Goal: Transaction & Acquisition: Obtain resource

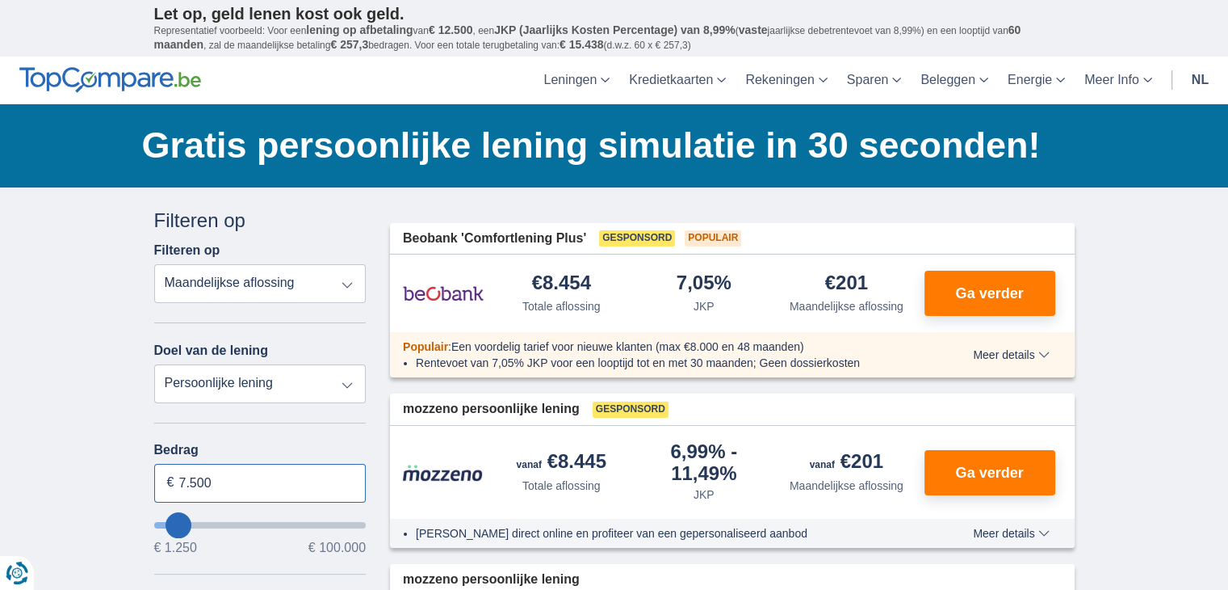
click at [295, 483] on input "7.500" at bounding box center [260, 483] width 212 height 39
type input "65.250"
type input "65250"
select select "120"
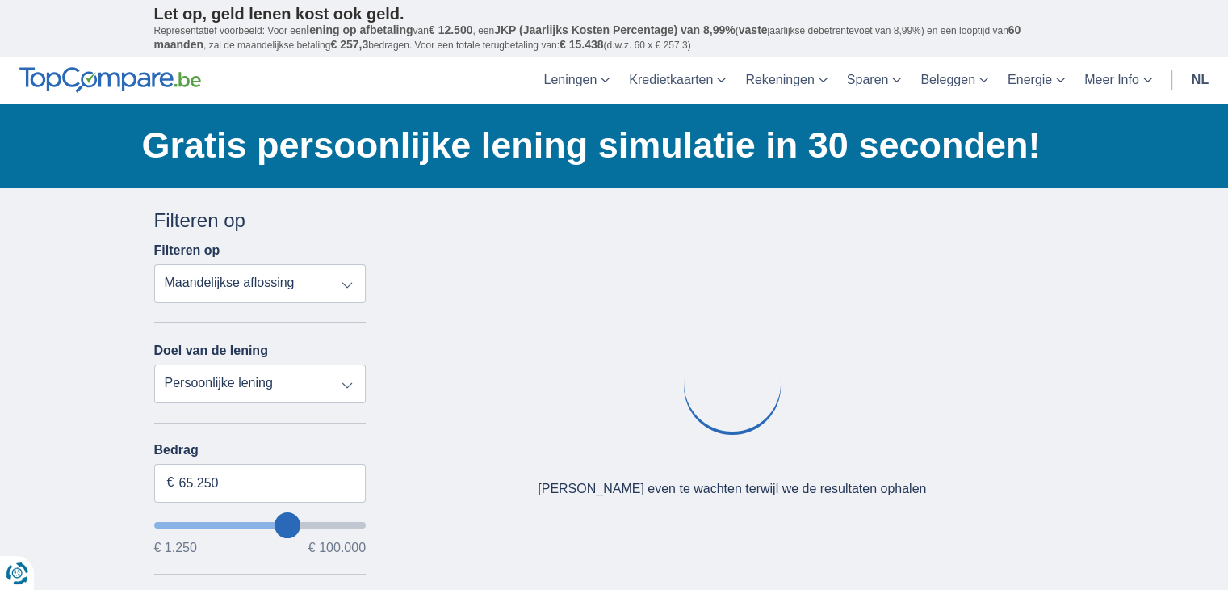
type input "65250"
click at [288, 522] on input "wantToBorrow" at bounding box center [260, 525] width 212 height 6
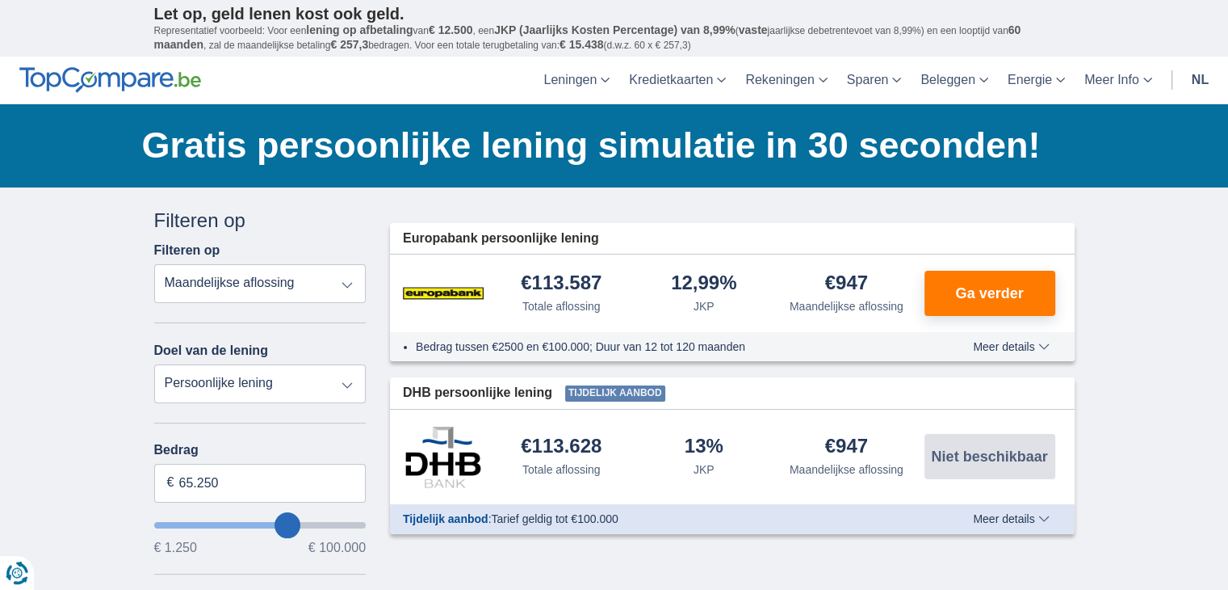
type input "48.250"
type input "48250"
click at [255, 525] on input "wantToBorrow" at bounding box center [260, 525] width 212 height 6
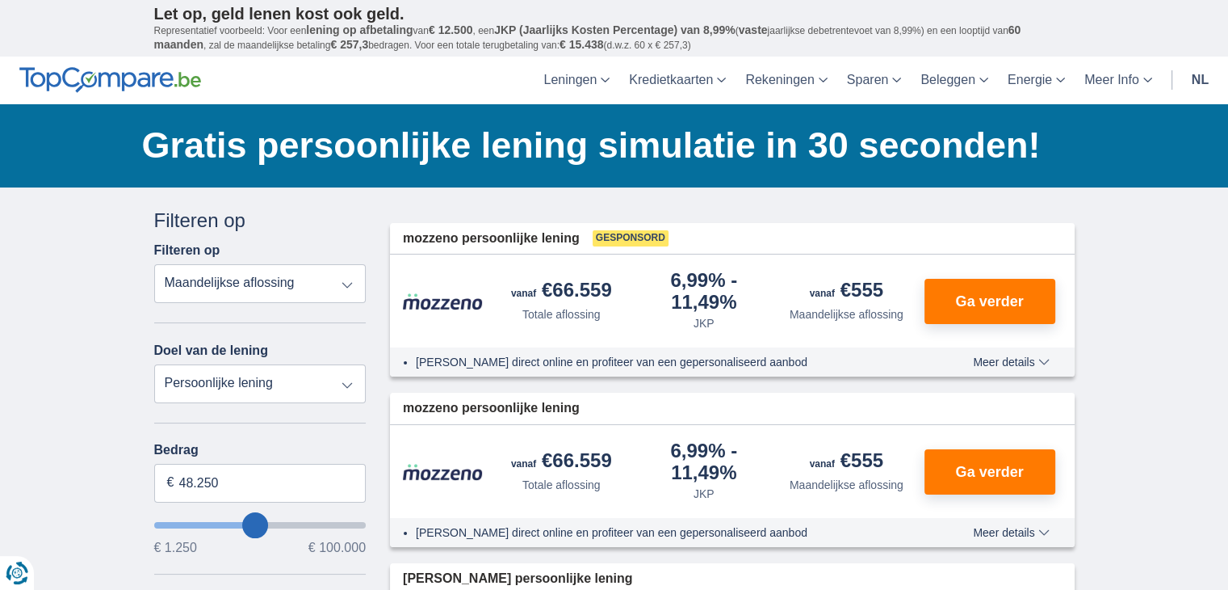
type input "34.250"
type input "34250"
click at [229, 522] on input "wantToBorrow" at bounding box center [260, 525] width 212 height 6
type input "44.250"
type input "44250"
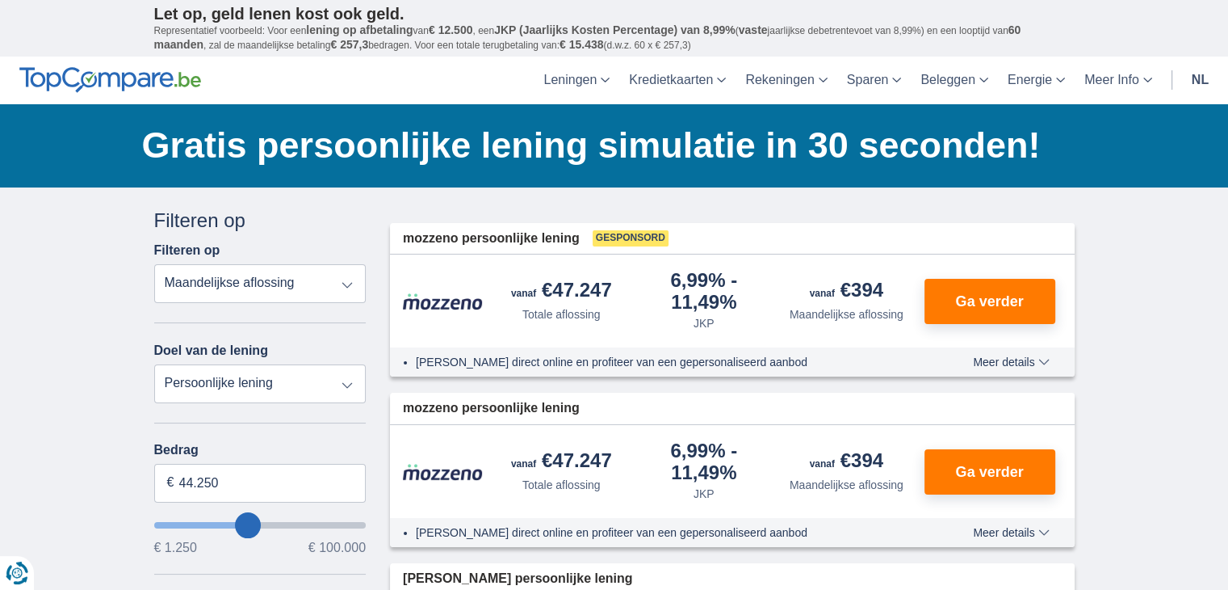
click at [248, 522] on input "wantToBorrow" at bounding box center [260, 525] width 212 height 6
click at [334, 376] on select "Persoonlijke lening Auto Moto / fiets Mobilhome / caravan Renovatie Energie Sch…" at bounding box center [260, 383] width 212 height 39
select select "caravan"
click at [154, 364] on select "Persoonlijke lening Auto Moto / fiets Mobilhome / caravan Renovatie Energie Sch…" at bounding box center [260, 383] width 212 height 39
type input "15.000"
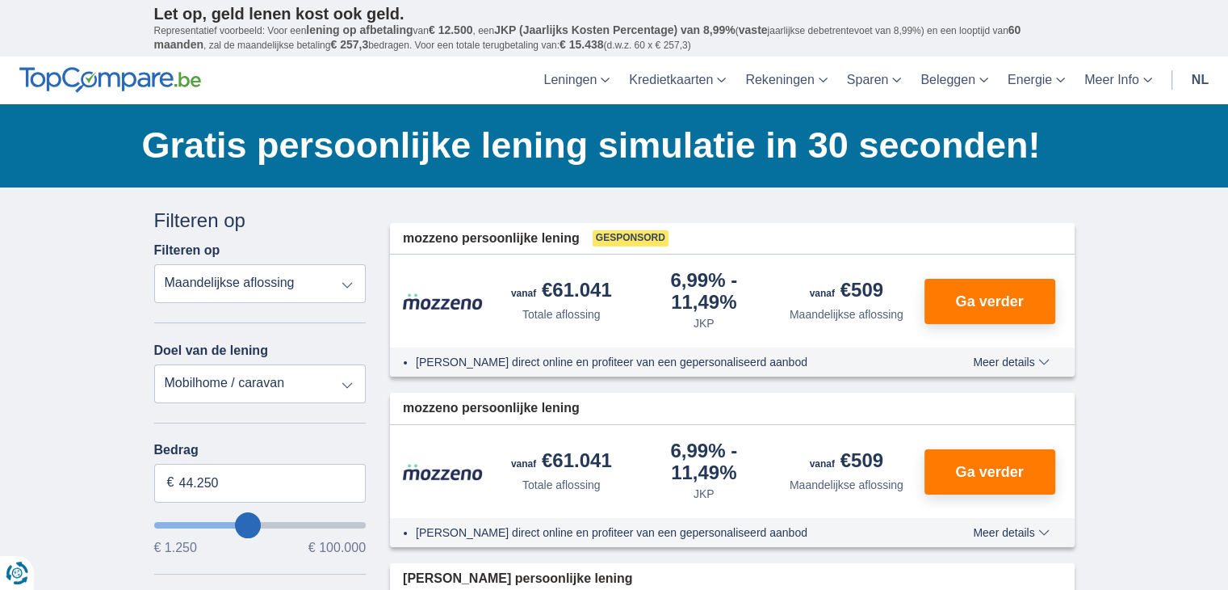
type input "15250"
select select "60"
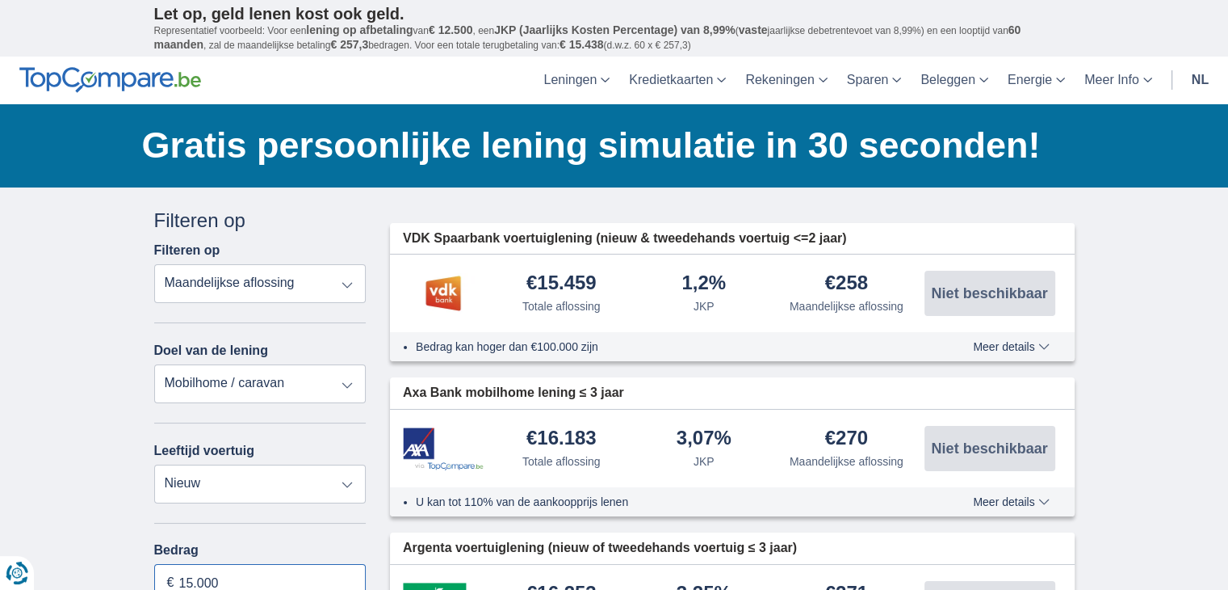
click at [239, 579] on input "15.000" at bounding box center [260, 583] width 212 height 39
type input "1"
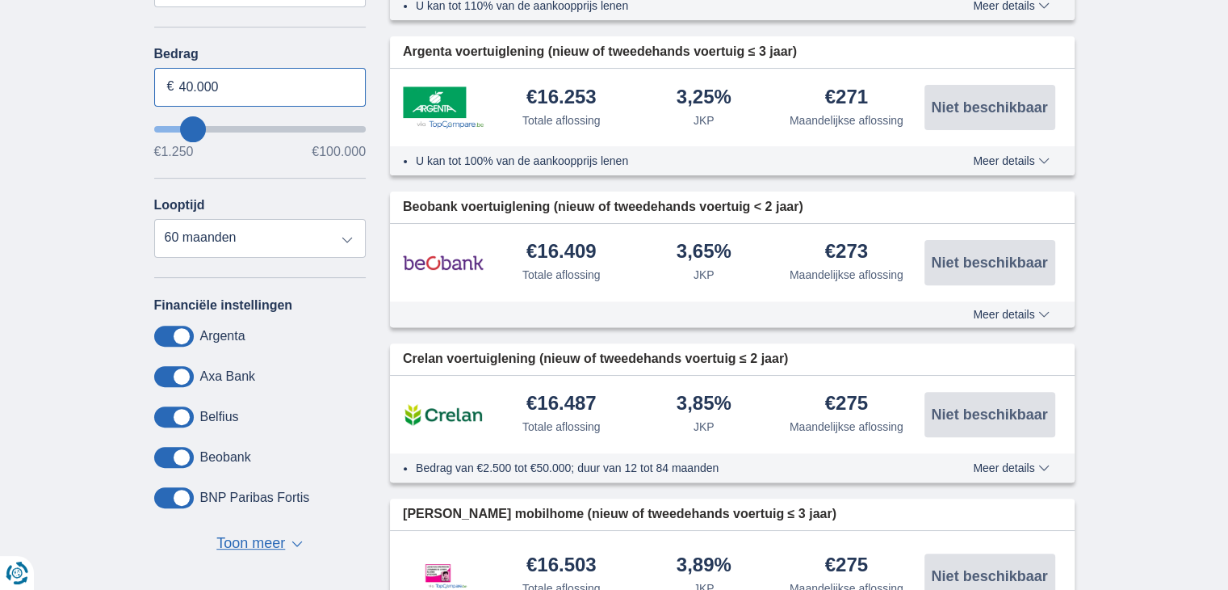
scroll to position [493, 0]
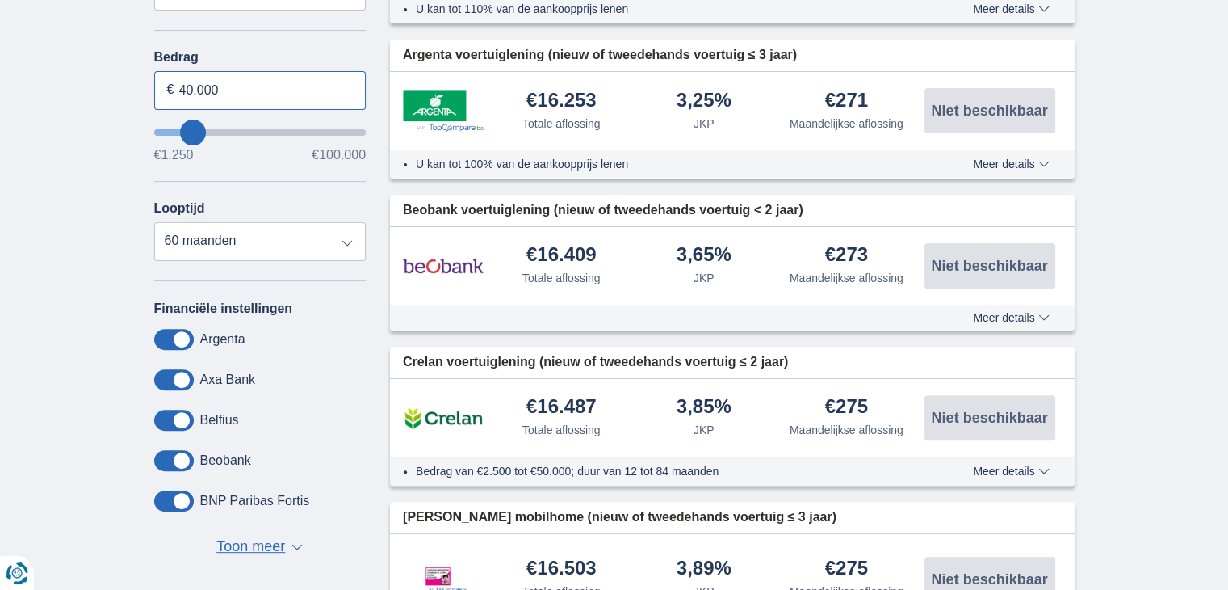
type input "40.000"
type input "40250"
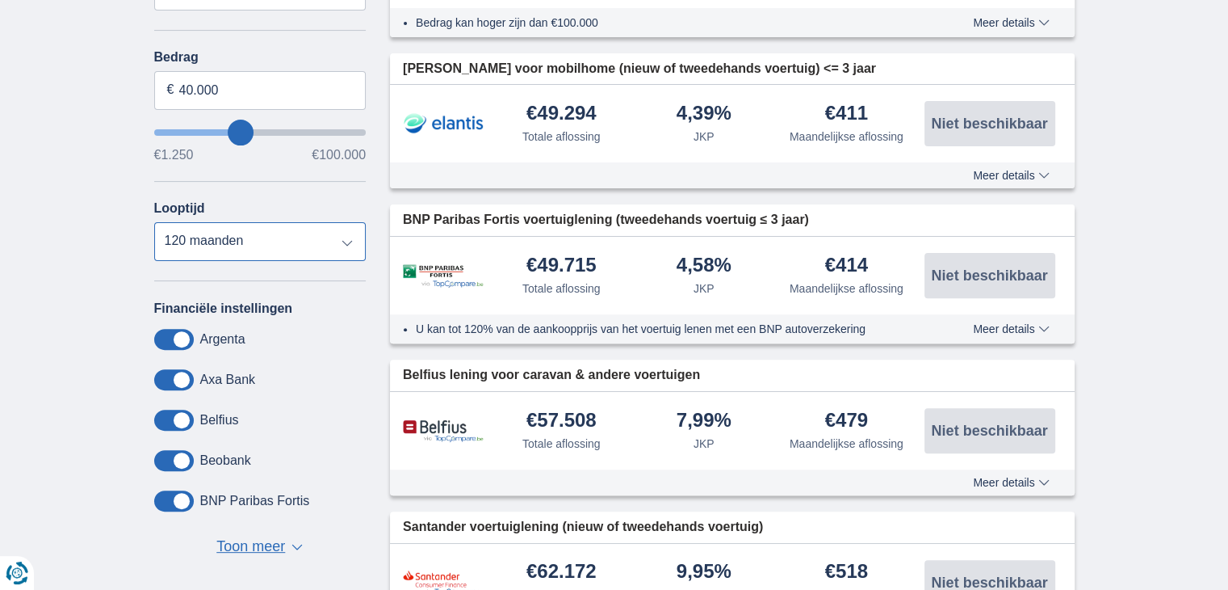
click at [346, 243] on select "12 maanden 18 maanden 24 maanden 30 maanden 36 maanden 42 maanden 48 maanden 60…" at bounding box center [260, 241] width 212 height 39
select select "60"
click at [154, 222] on select "12 maanden 18 maanden 24 maanden 30 maanden 36 maanden 42 maanden 48 maanden 60…" at bounding box center [260, 241] width 212 height 39
